Goal: Task Accomplishment & Management: Use online tool/utility

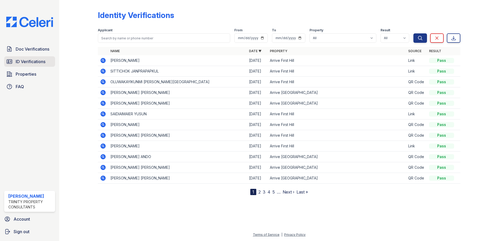
click at [28, 60] on span "ID Verifications" at bounding box center [31, 61] width 30 height 6
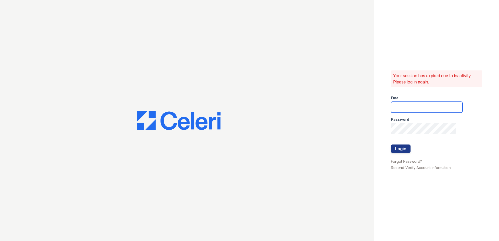
click at [417, 110] on input "email" at bounding box center [426, 107] width 71 height 11
type input "danielle.sutton@trinity-pm.com"
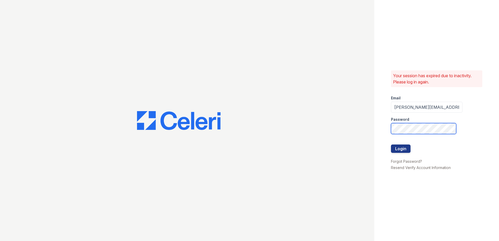
click at [391, 144] on button "Login" at bounding box center [401, 148] width 20 height 8
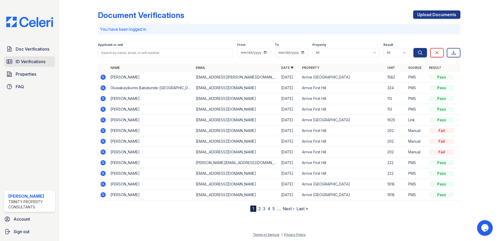
click at [33, 64] on span "ID Verifications" at bounding box center [31, 61] width 30 height 6
